Goal: Answer question/provide support

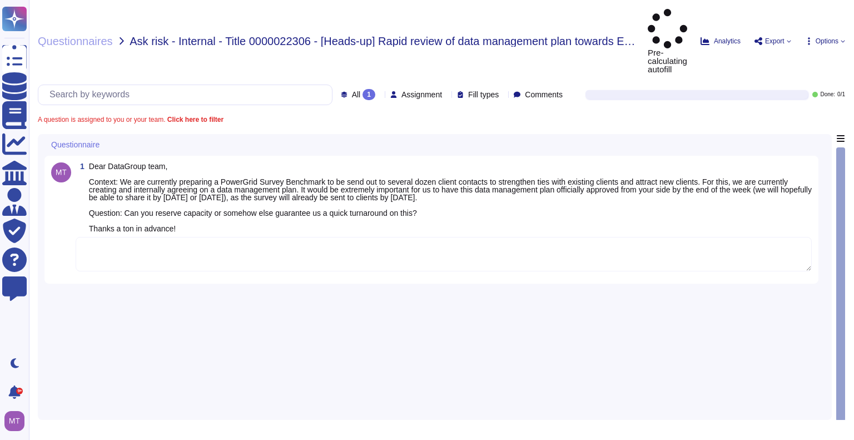
click at [131, 237] on textarea at bounding box center [444, 254] width 736 height 34
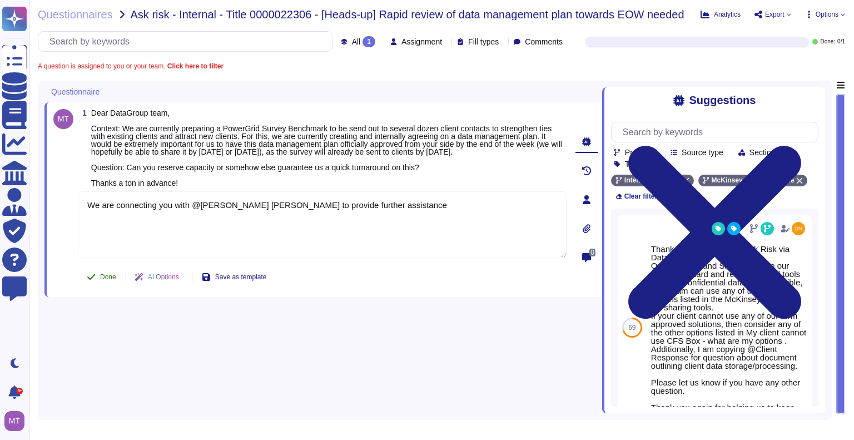
type textarea "We are connecting you with @[PERSON_NAME] [PERSON_NAME] to provide further assi…"
click at [92, 275] on button "Done" at bounding box center [101, 277] width 47 height 22
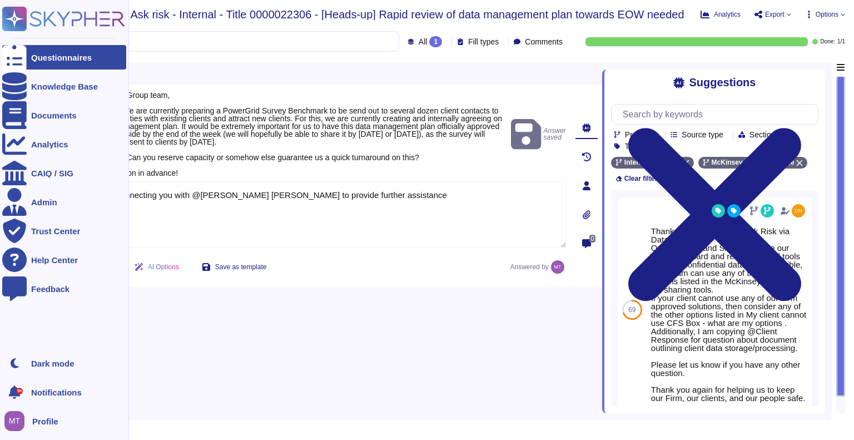
click at [28, 65] on div "Questionnaires" at bounding box center [64, 57] width 124 height 24
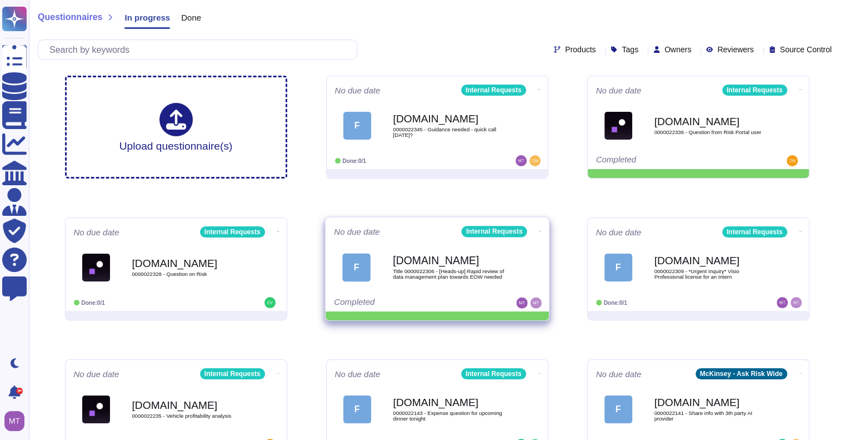
click at [539, 230] on icon at bounding box center [540, 231] width 2 height 3
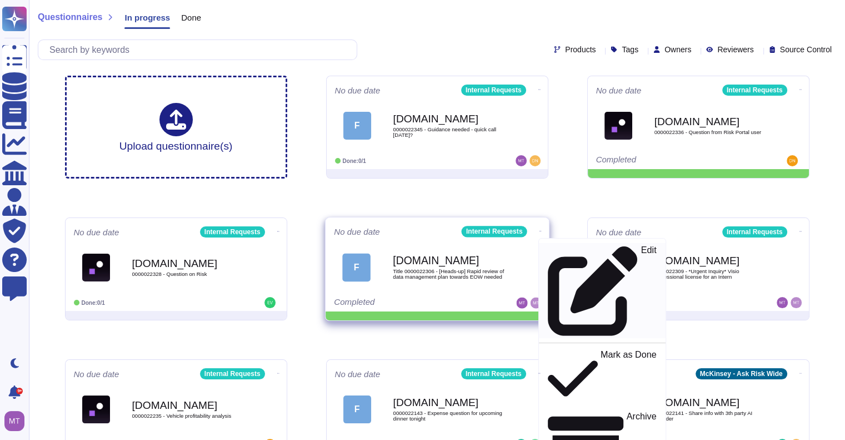
click at [547, 247] on icon at bounding box center [591, 290] width 89 height 89
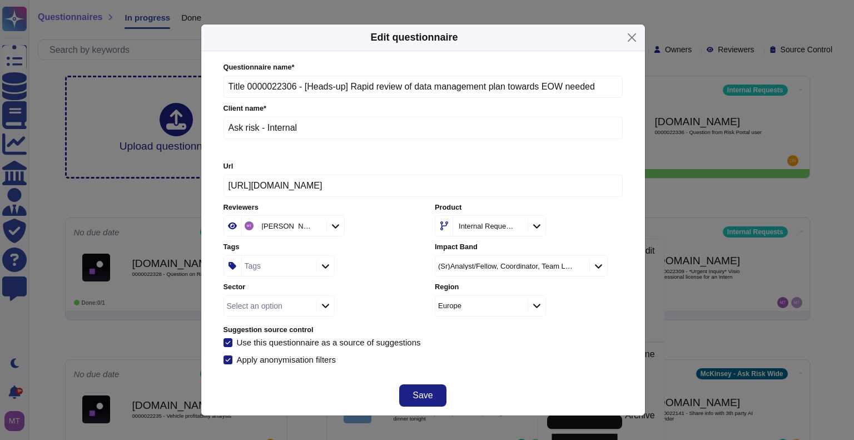
click at [264, 271] on div "Tags" at bounding box center [278, 266] width 72 height 20
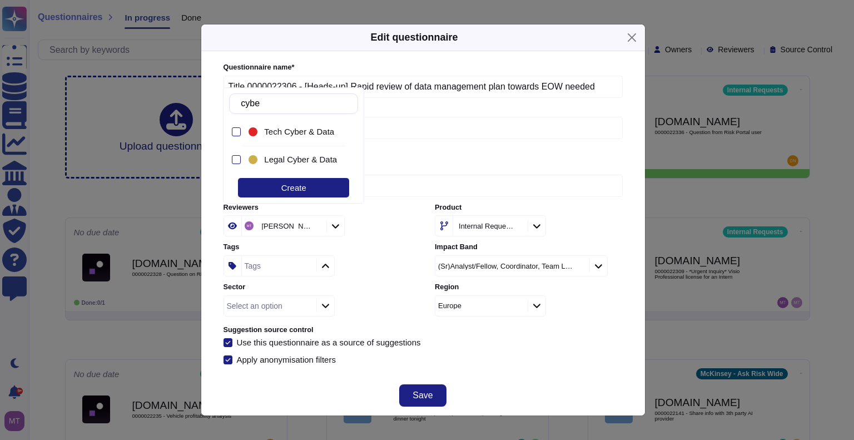
type input "cyber"
click at [280, 155] on span "Legal Cyber & Data" at bounding box center [300, 159] width 73 height 10
drag, startPoint x: 428, startPoint y: 392, endPoint x: 429, endPoint y: 386, distance: 6.1
click at [429, 392] on span "Save" at bounding box center [422, 395] width 20 height 9
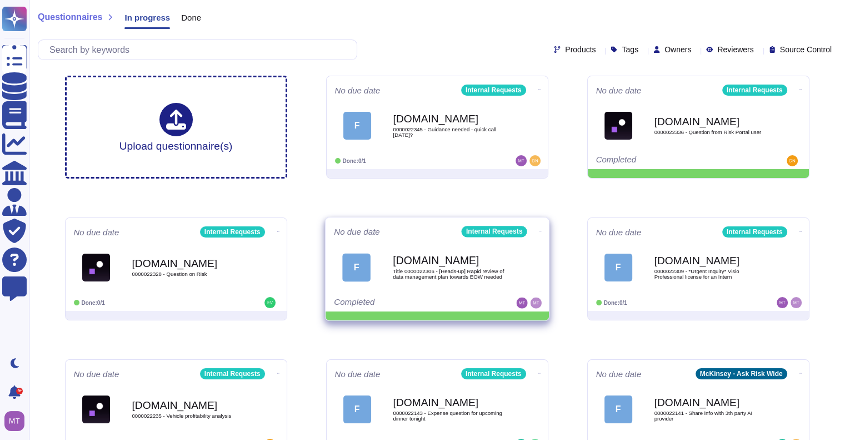
click at [539, 230] on icon at bounding box center [540, 231] width 2 height 3
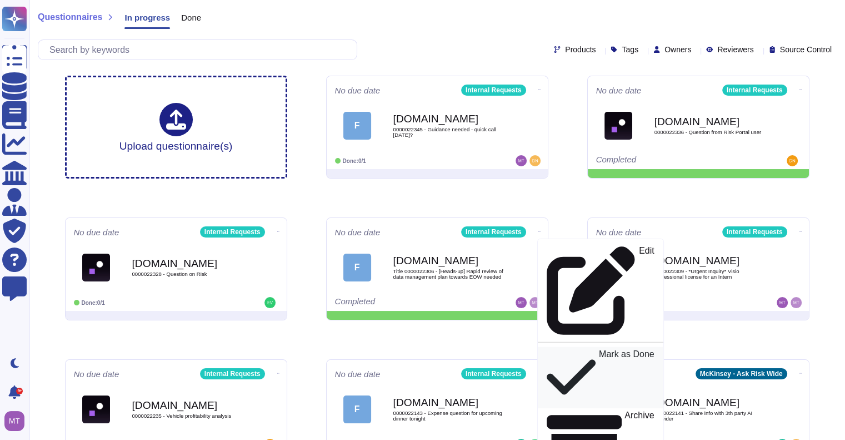
click at [598, 350] on p "Mark as Done" at bounding box center [626, 378] width 56 height 56
